Goal: Task Accomplishment & Management: Manage account settings

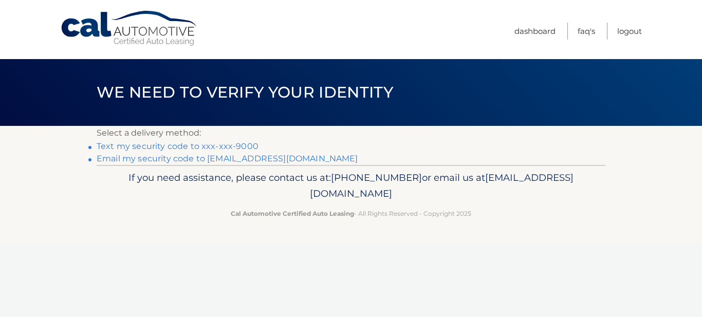
click at [124, 149] on link "Text my security code to xxx-xxx-9000" at bounding box center [178, 146] width 162 height 10
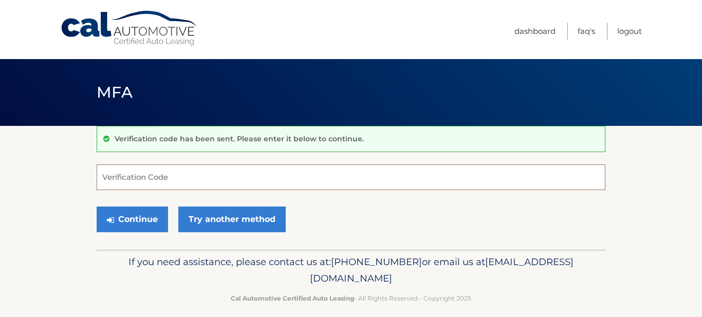
click at [127, 183] on input "Verification Code" at bounding box center [351, 177] width 509 height 26
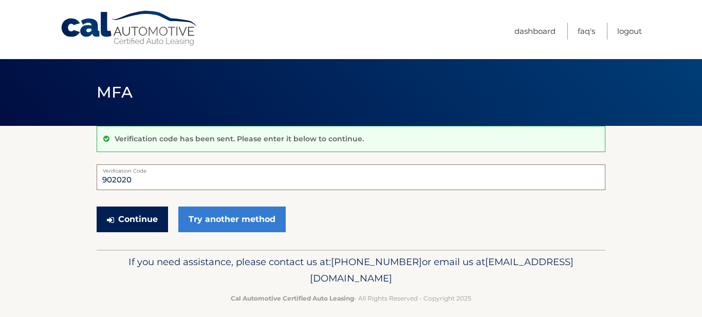
type input "902020"
click at [114, 218] on icon "submit" at bounding box center [110, 220] width 7 height 8
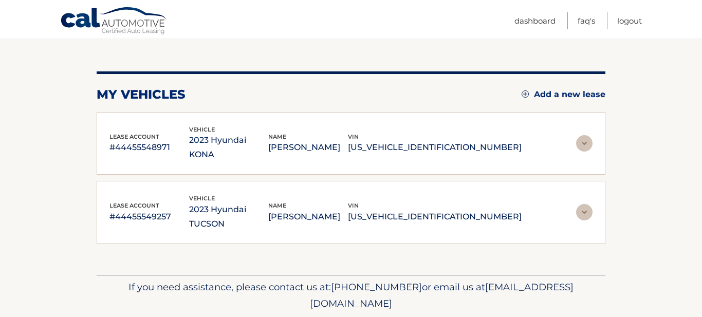
scroll to position [102, 0]
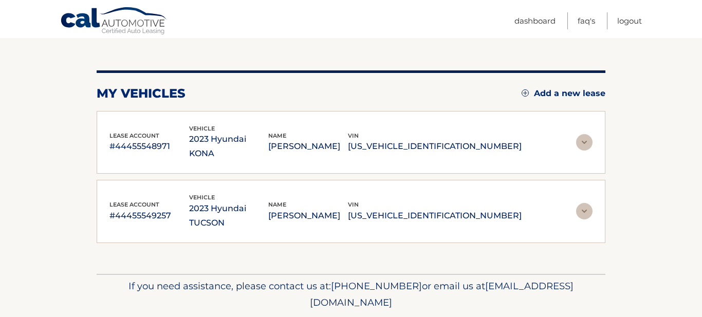
click at [584, 134] on img at bounding box center [584, 142] width 16 height 16
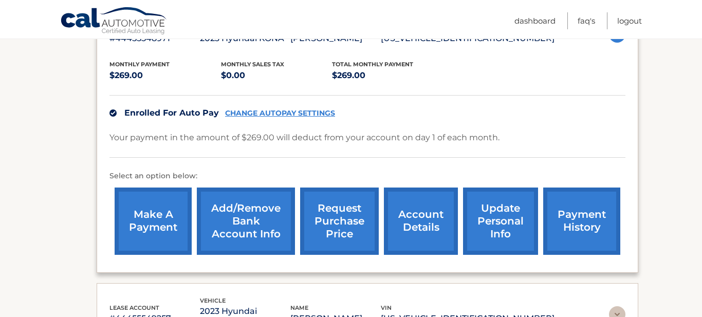
scroll to position [207, 0]
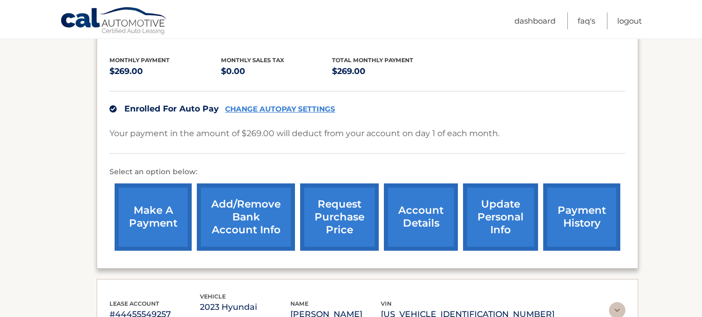
click at [313, 107] on link "CHANGE AUTOPAY SETTINGS" at bounding box center [280, 109] width 110 height 9
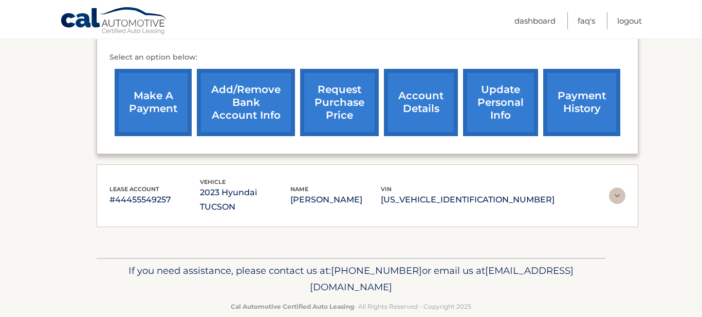
scroll to position [326, 0]
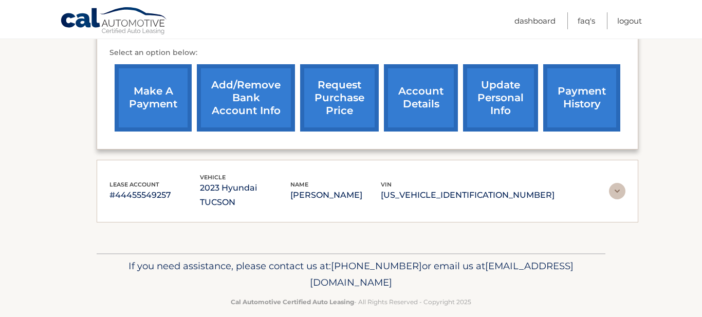
click at [162, 109] on link "make a payment" at bounding box center [153, 97] width 77 height 67
click at [590, 102] on link "payment history" at bounding box center [581, 97] width 77 height 67
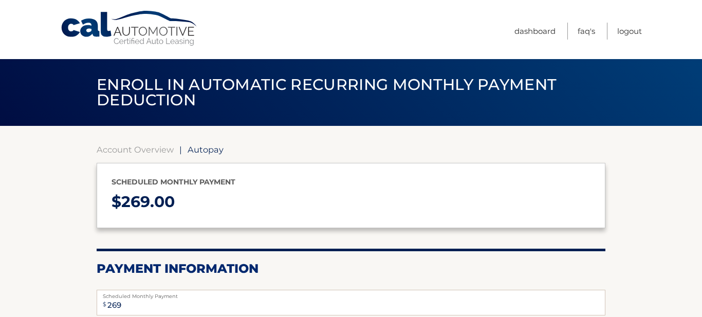
select select "ODJkNmQ0MTktNDIxYS00OTc3LWE3OWYtNzc0NjhhNjdjZWZl"
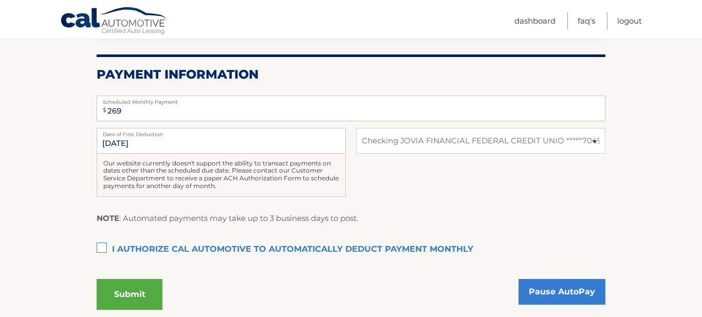
scroll to position [198, 0]
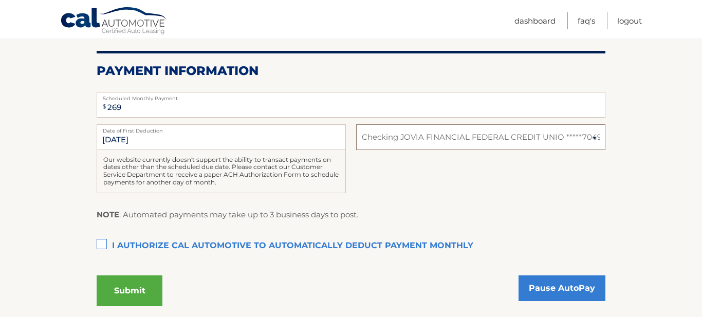
click at [593, 137] on select "Select Bank Account Checking JOVIA FINANCIAL FEDERAL CREDIT UNIO *****7049" at bounding box center [480, 137] width 249 height 26
click at [356, 124] on select "Select Bank Account Checking JOVIA FINANCIAL FEDERAL CREDIT UNIO *****7049" at bounding box center [480, 137] width 249 height 26
click at [596, 136] on select "Select Bank Account Checking JOVIA FINANCIAL FEDERAL CREDIT UNIO *****7049" at bounding box center [480, 137] width 249 height 26
select select "ODJkNmQ0MTktNDIxYS00OTc3LWE3OWYtNzc0NjhhNjdjZWZl"
click at [356, 124] on select "Select Bank Account Checking JOVIA FINANCIAL FEDERAL CREDIT UNIO *****7049" at bounding box center [480, 137] width 249 height 26
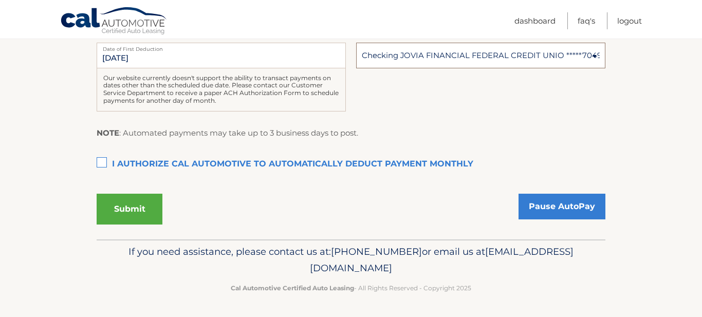
scroll to position [274, 0]
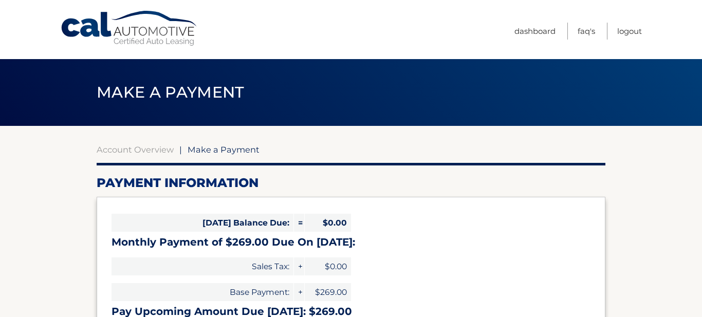
select select "ODJkNmQ0MTktNDIxYS00OTc3LWE3OWYtNzc0NjhhNjdjZWZl"
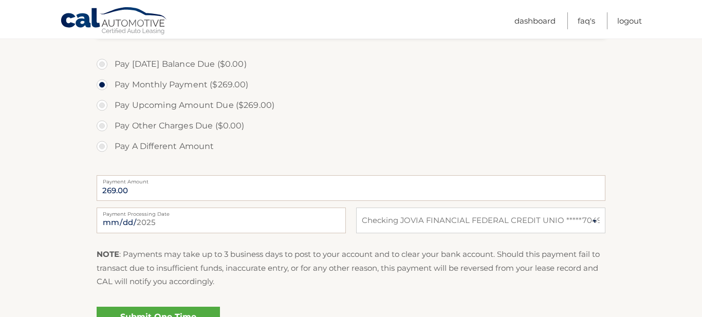
scroll to position [317, 0]
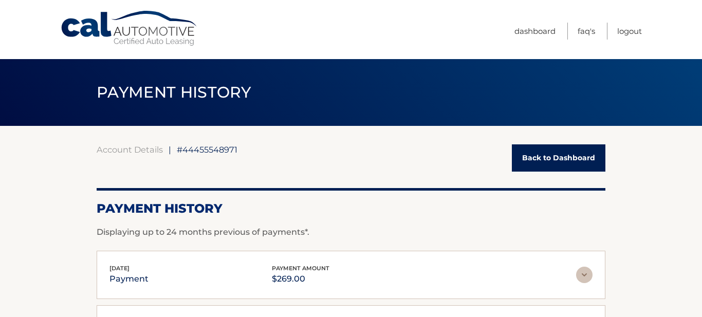
click at [542, 159] on link "Back to Dashboard" at bounding box center [559, 157] width 94 height 27
click at [532, 162] on link "Back to Dashboard" at bounding box center [559, 157] width 94 height 27
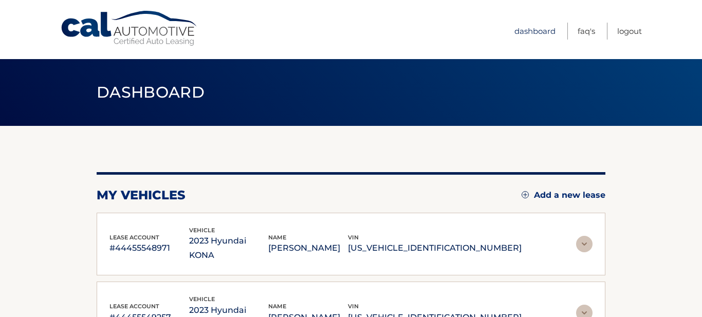
click at [530, 34] on link "Dashboard" at bounding box center [534, 31] width 41 height 17
click at [531, 34] on link "Dashboard" at bounding box center [534, 31] width 41 height 17
click at [527, 32] on link "Dashboard" at bounding box center [534, 31] width 41 height 17
click at [531, 159] on div "my vehicles Add a new lease lease account #44455548971 vehicle 2023 Hyundai KON…" at bounding box center [351, 251] width 509 height 250
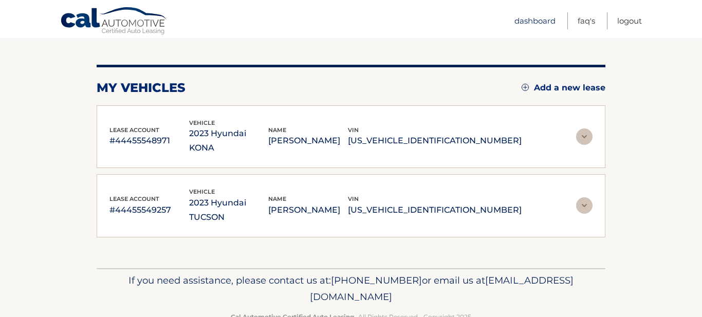
click at [525, 24] on link "Dashboard" at bounding box center [534, 20] width 41 height 17
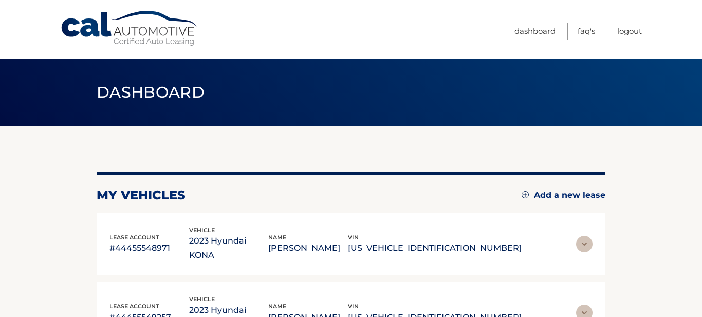
scroll to position [2, 0]
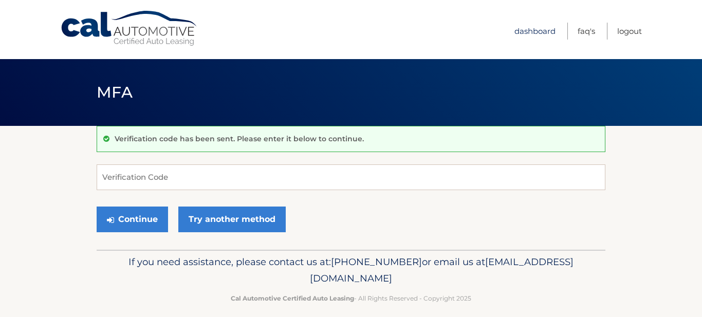
click at [541, 32] on link "Dashboard" at bounding box center [534, 31] width 41 height 17
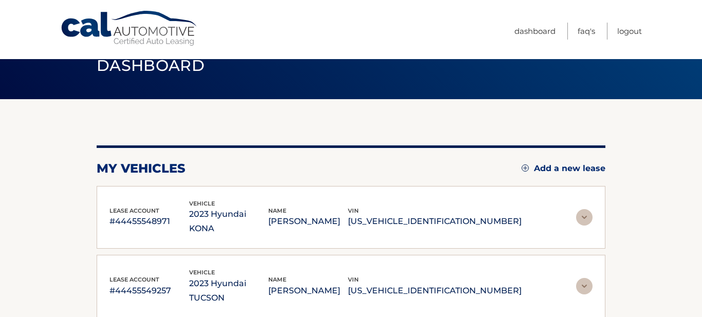
scroll to position [26, 0]
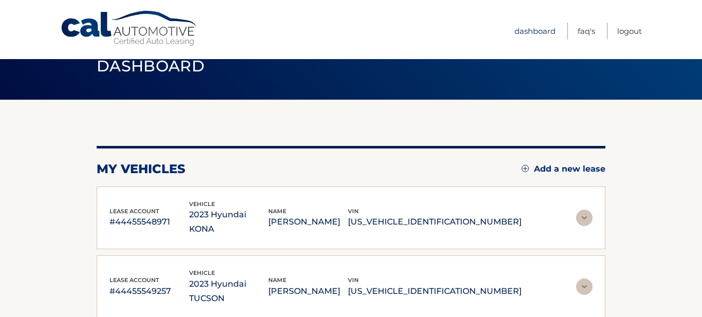
click at [538, 33] on link "Dashboard" at bounding box center [534, 31] width 41 height 17
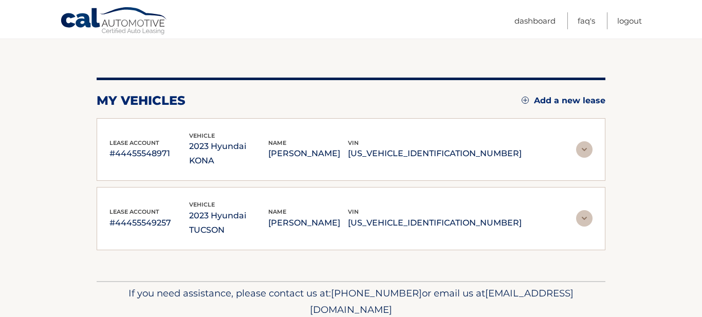
scroll to position [103, 0]
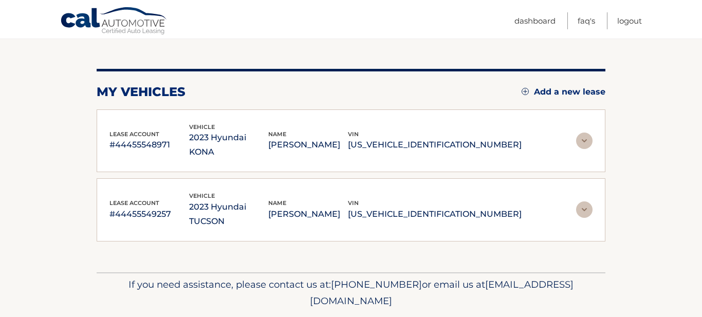
click at [582, 201] on img at bounding box center [584, 209] width 16 height 16
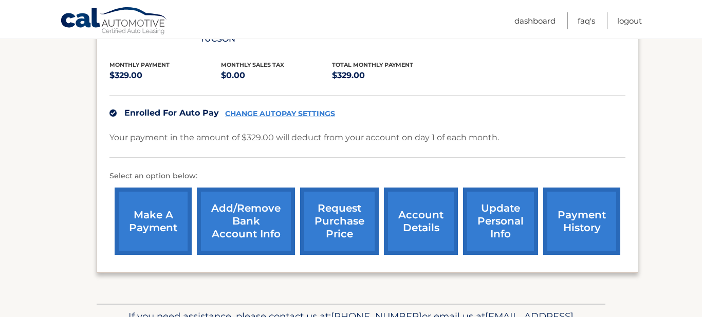
scroll to position [272, 0]
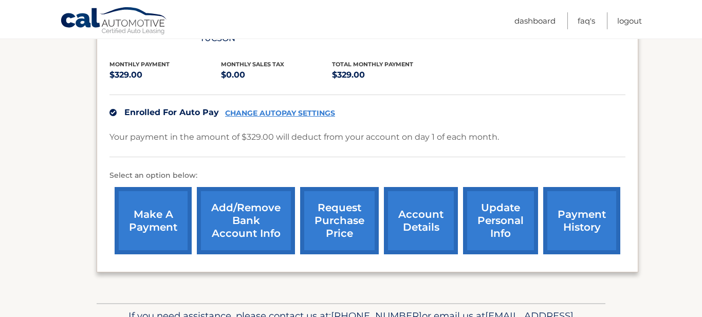
click at [293, 109] on link "CHANGE AUTOPAY SETTINGS" at bounding box center [280, 113] width 110 height 9
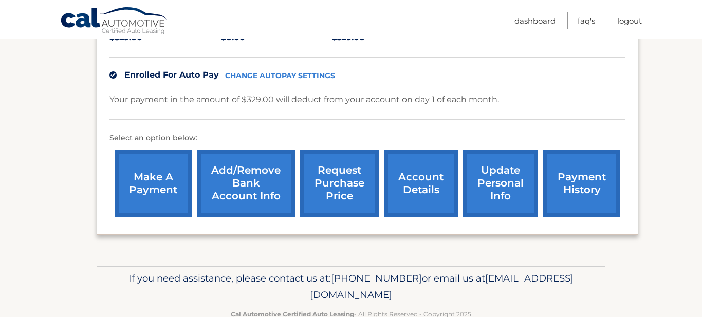
scroll to position [322, 0]
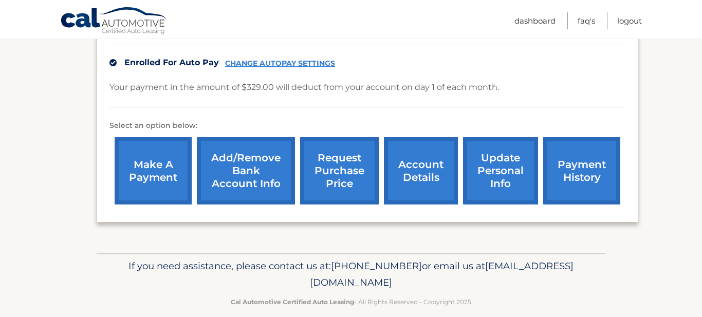
click at [510, 151] on link "update personal info" at bounding box center [500, 170] width 75 height 67
click at [434, 153] on link "account details" at bounding box center [421, 170] width 74 height 67
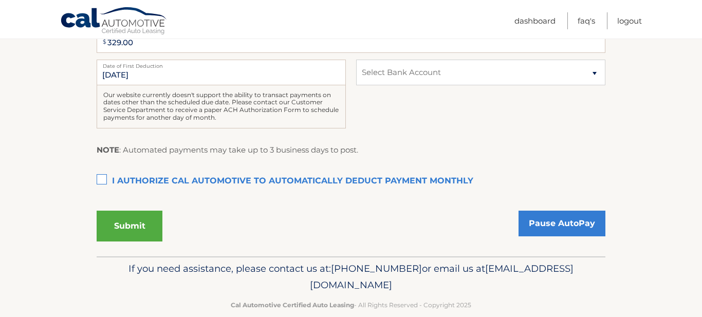
scroll to position [280, 0]
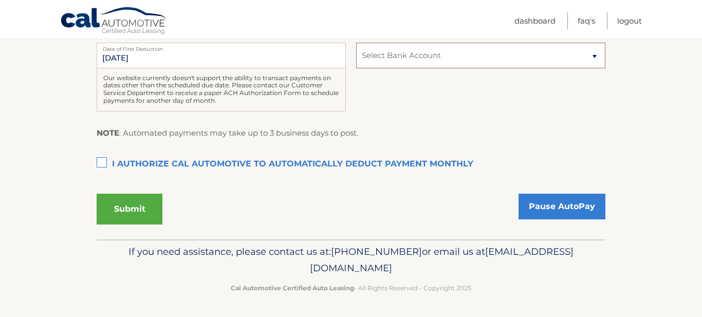
click at [445, 52] on select "Select Bank Account Checking JOVIA FINANCIAL FEDERAL CREDIT UNIO *****7049 Chec…" at bounding box center [480, 56] width 249 height 26
click at [445, 53] on select "Select Bank Account Checking JOVIA FINANCIAL FEDERAL CREDIT UNIO *****7049 Chec…" at bounding box center [480, 56] width 249 height 26
select select "MzEwZjJlMWMtZmYyNC00MjU3LTk1MjktZjk5NDlmMDRiYzcx"
click at [356, 43] on select "Select Bank Account Checking JOVIA FINANCIAL FEDERAL CREDIT UNIO *****7049 Chec…" at bounding box center [480, 56] width 249 height 26
click at [103, 161] on label "I authorize cal automotive to automatically deduct payment monthly This checkbo…" at bounding box center [351, 164] width 509 height 21
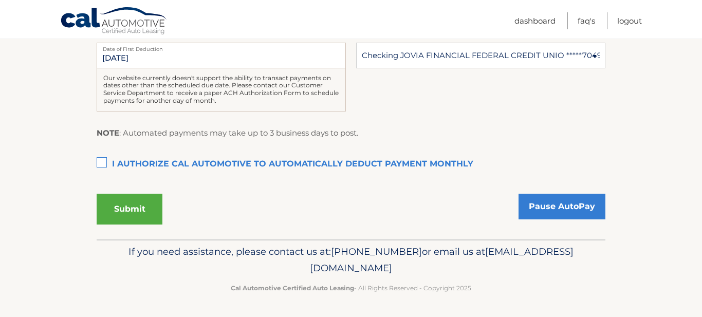
click at [0, 0] on input "I authorize cal automotive to automatically deduct payment monthly This checkbo…" at bounding box center [0, 0] width 0 height 0
click at [122, 211] on button "Submit" at bounding box center [130, 209] width 66 height 31
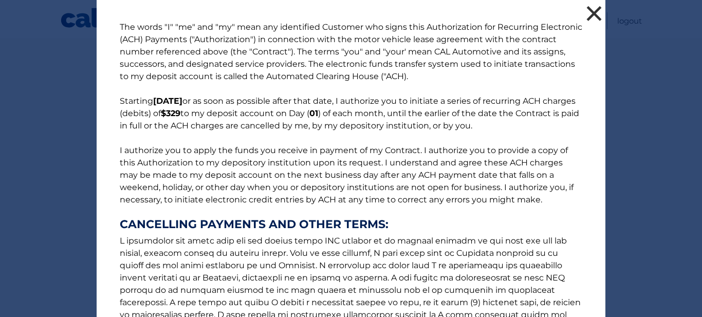
click at [590, 16] on button "×" at bounding box center [594, 13] width 21 height 21
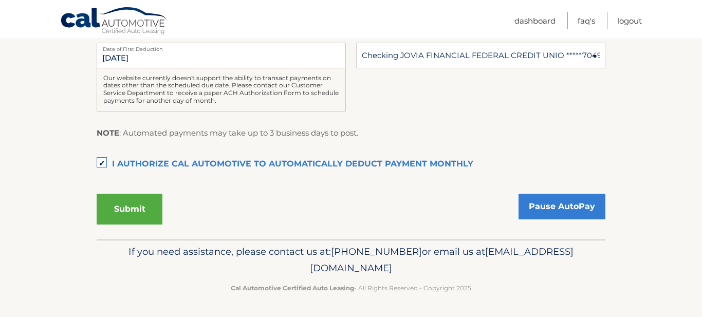
click at [100, 163] on label "I authorize cal automotive to automatically deduct payment monthly This checkbo…" at bounding box center [351, 164] width 509 height 21
click at [0, 0] on input "I authorize cal automotive to automatically deduct payment monthly This checkbo…" at bounding box center [0, 0] width 0 height 0
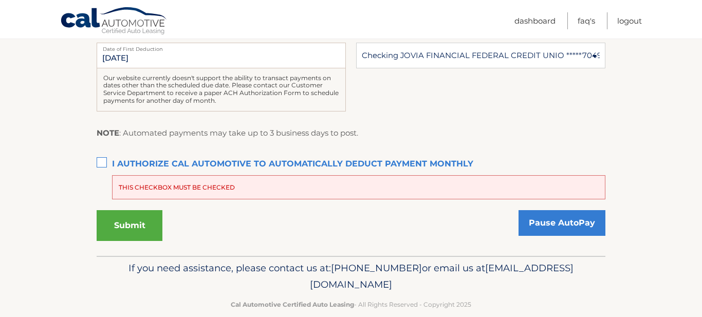
click at [100, 163] on label "I authorize cal automotive to automatically deduct payment monthly This checkbo…" at bounding box center [351, 164] width 509 height 21
click at [0, 0] on input "I authorize cal automotive to automatically deduct payment monthly This checkbo…" at bounding box center [0, 0] width 0 height 0
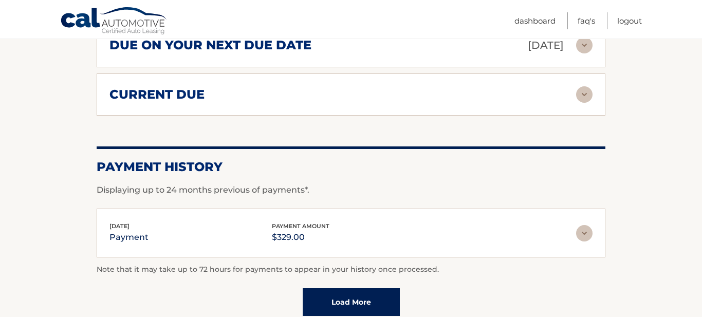
scroll to position [683, 0]
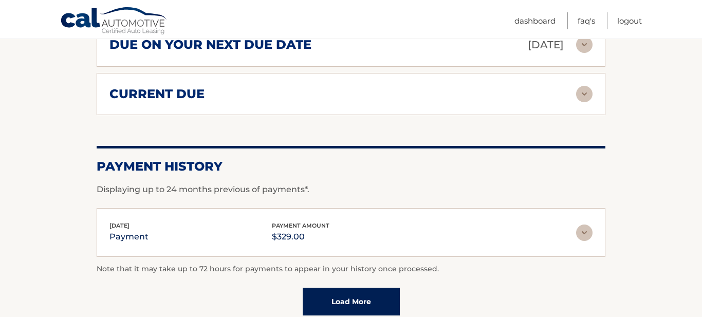
click at [584, 225] on img at bounding box center [584, 233] width 16 height 16
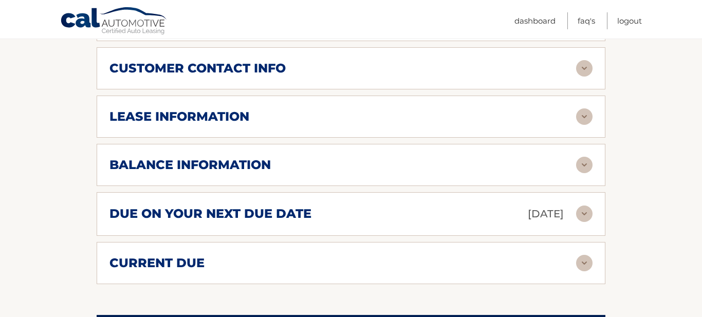
scroll to position [514, 0]
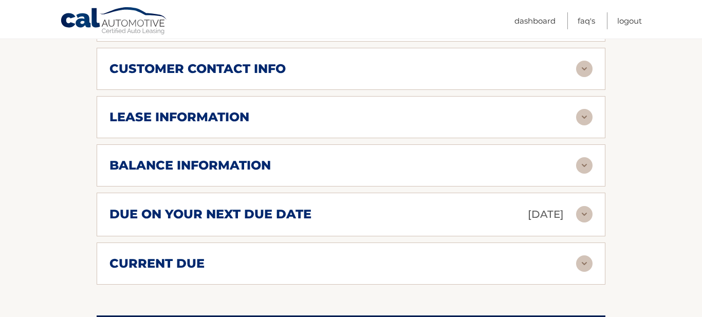
click at [582, 206] on img at bounding box center [584, 214] width 16 height 16
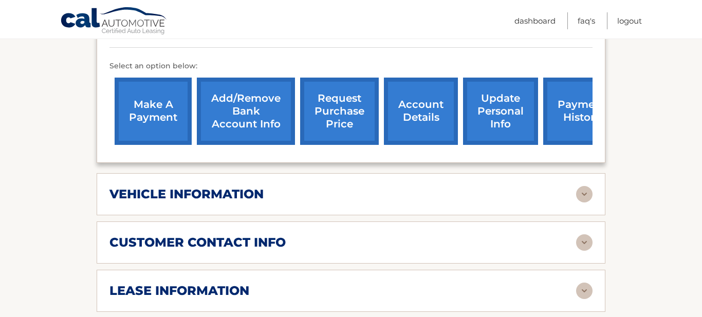
scroll to position [294, 0]
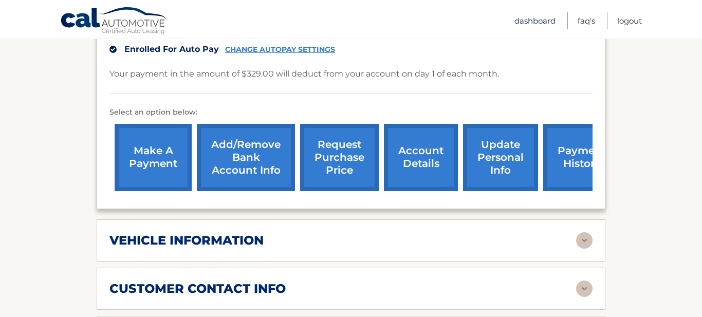
click at [522, 20] on link "Dashboard" at bounding box center [534, 20] width 41 height 17
